Goal: Task Accomplishment & Management: Manage account settings

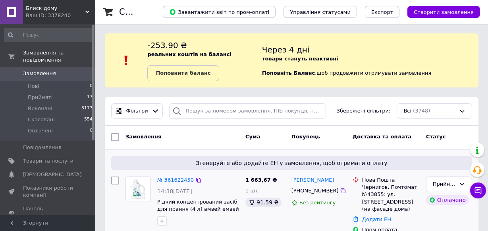
scroll to position [108, 0]
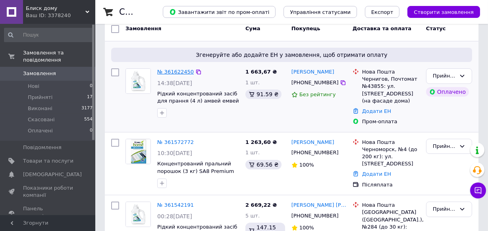
click at [171, 71] on link "№ 361622450" at bounding box center [175, 72] width 37 height 6
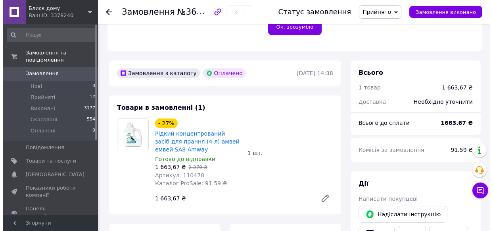
scroll to position [289, 0]
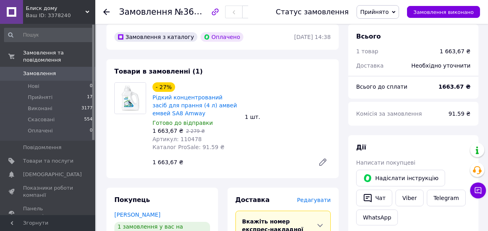
click at [311, 196] on span "Редагувати" at bounding box center [314, 199] width 34 height 6
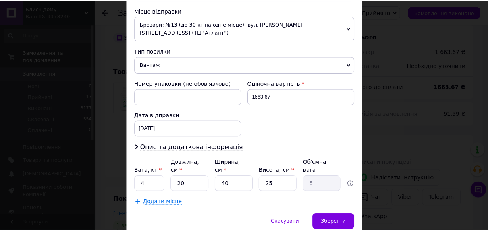
scroll to position [295, 0]
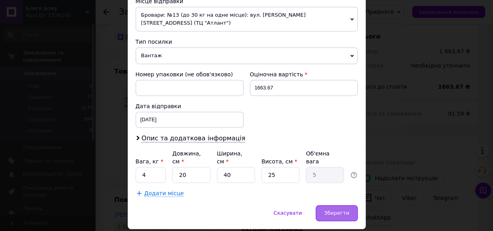
click at [339, 210] on span "Зберегти" at bounding box center [336, 213] width 25 height 6
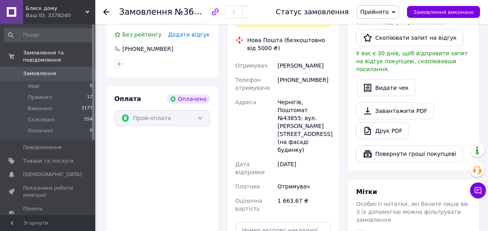
scroll to position [577, 0]
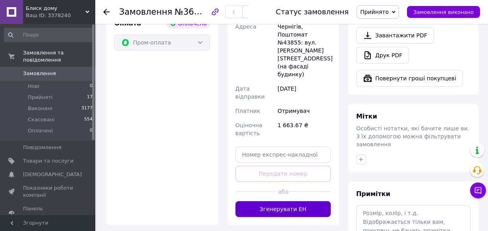
click at [266, 201] on button "Згенерувати ЕН" at bounding box center [283, 209] width 96 height 16
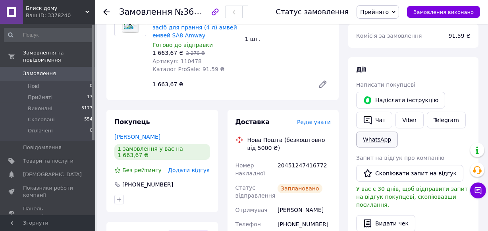
scroll to position [361, 0]
